Goal: Task Accomplishment & Management: Use online tool/utility

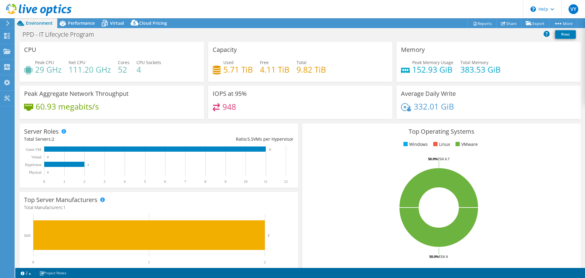
select select "[GEOGRAPHIC_DATA]"
select select "USD"
click at [6, 53] on use at bounding box center [6, 50] width 7 height 5
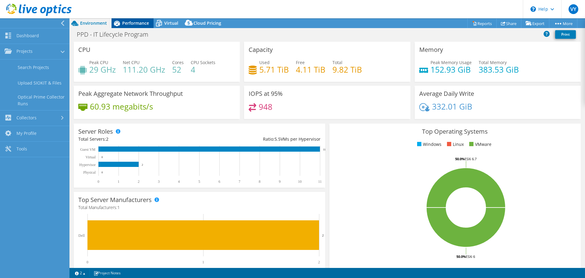
click at [133, 23] on span "Performance" at bounding box center [135, 23] width 27 height 6
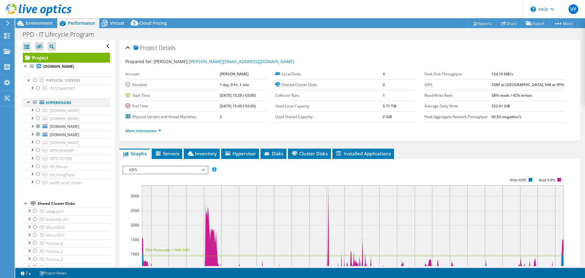
click at [35, 101] on div at bounding box center [35, 101] width 6 height 7
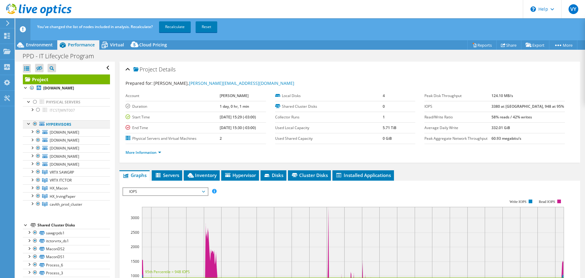
click at [34, 124] on div at bounding box center [35, 123] width 6 height 7
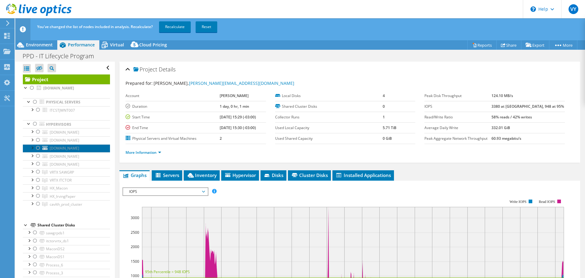
click at [75, 147] on span "lupstjesx002.irving.com" at bounding box center [65, 147] width 30 height 5
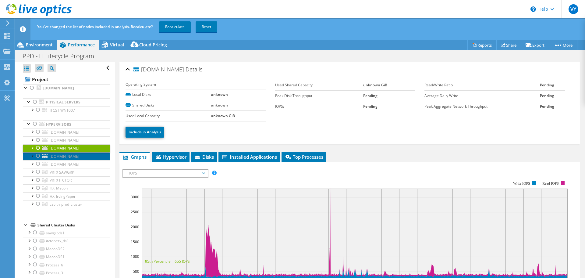
click at [72, 154] on span "lupstgesx003.irving.com" at bounding box center [65, 156] width 30 height 5
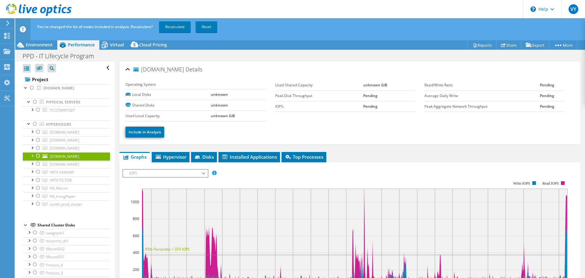
click at [37, 156] on div at bounding box center [38, 155] width 6 height 7
click at [38, 147] on div at bounding box center [38, 147] width 6 height 7
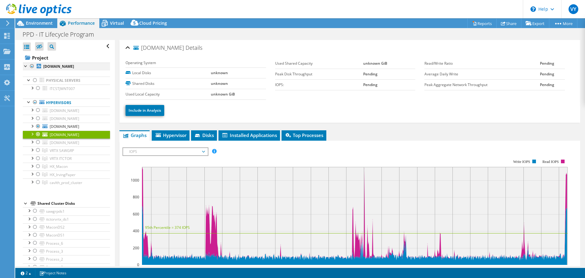
click at [32, 66] on div at bounding box center [32, 65] width 6 height 7
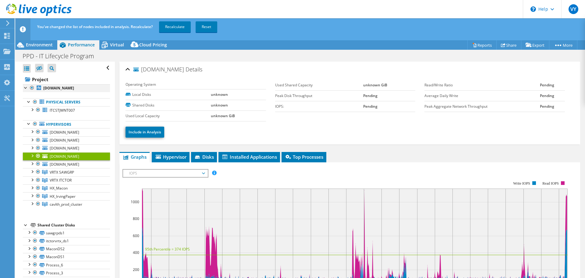
click at [32, 88] on div at bounding box center [32, 87] width 6 height 7
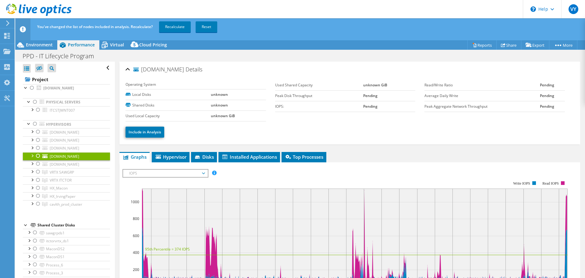
click at [38, 155] on div at bounding box center [38, 155] width 6 height 7
click at [38, 148] on div at bounding box center [38, 147] width 6 height 7
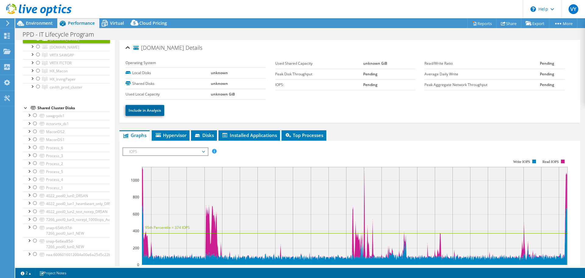
click at [146, 108] on link "Include in Analysis" at bounding box center [145, 110] width 39 height 11
click at [165, 136] on span "Hypervisor" at bounding box center [171, 135] width 32 height 6
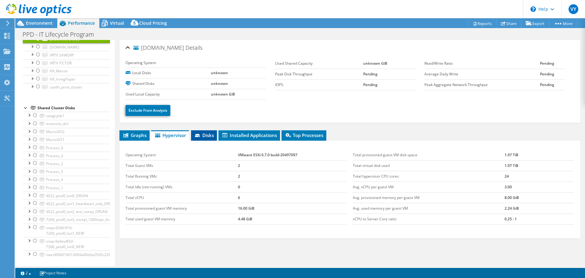
click at [207, 135] on span "Disks" at bounding box center [204, 135] width 20 height 6
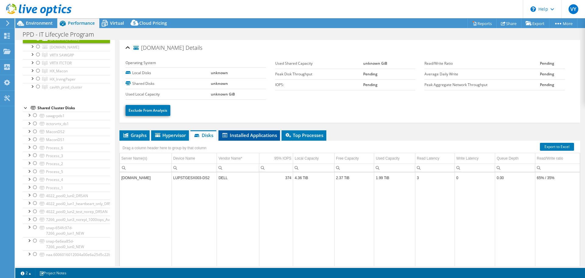
click at [233, 134] on span "Installed Applications" at bounding box center [249, 135] width 55 height 6
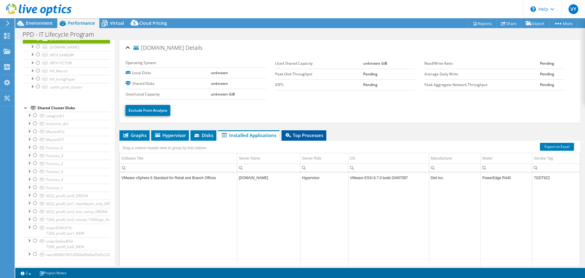
click at [293, 137] on span "Top Processes" at bounding box center [304, 135] width 39 height 6
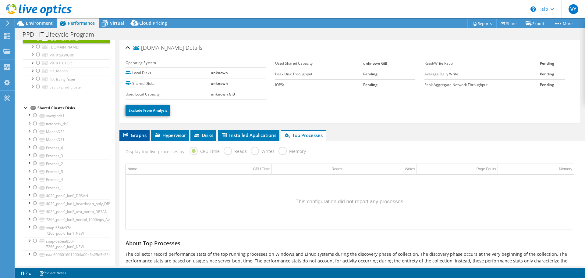
click at [137, 134] on span "Graphs" at bounding box center [134, 135] width 24 height 6
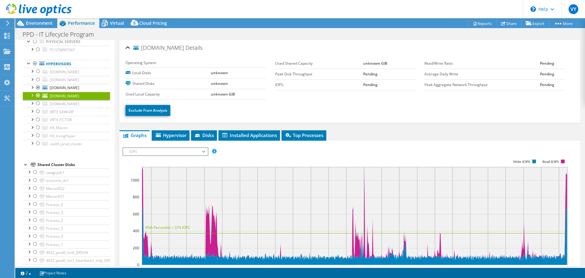
scroll to position [34, 0]
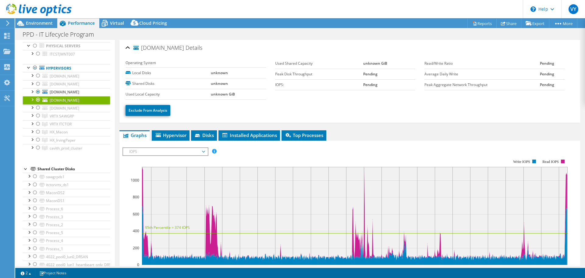
click at [338, 109] on ul "Exclude From Analysis" at bounding box center [350, 109] width 449 height 12
click at [79, 89] on span "lupstjesx002.irving.com" at bounding box center [65, 91] width 30 height 5
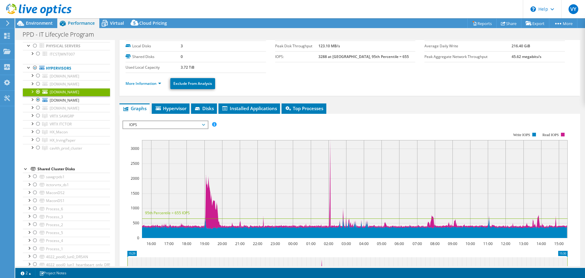
scroll to position [0, 0]
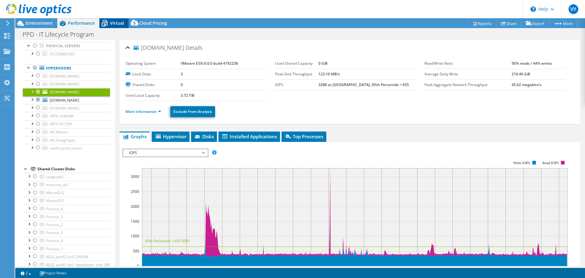
click at [112, 23] on span "Virtual" at bounding box center [117, 23] width 14 height 6
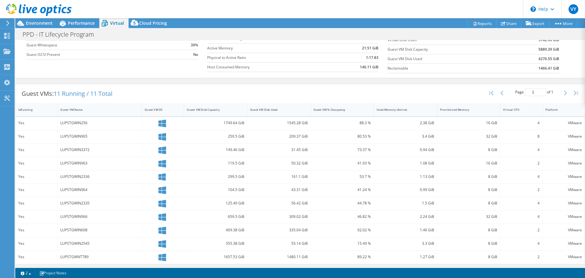
scroll to position [77, 0]
click at [473, 23] on link "Reports" at bounding box center [481, 23] width 29 height 9
